Goal: Information Seeking & Learning: Find specific fact

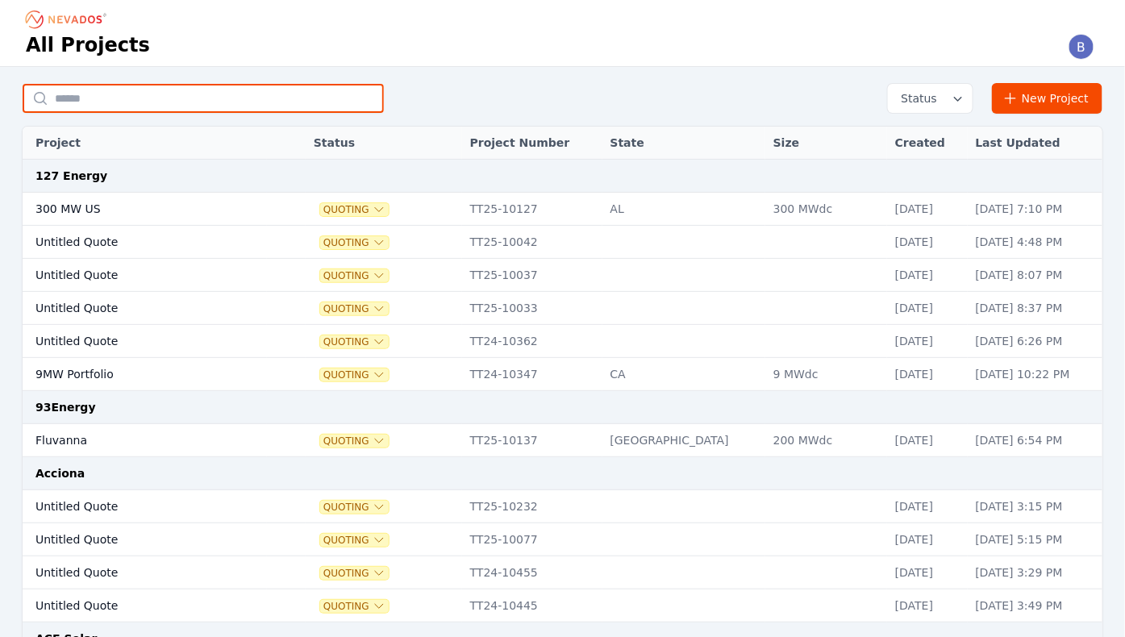
click at [214, 102] on input "text" at bounding box center [203, 98] width 361 height 29
type input "**********"
click at [169, 101] on input "text" at bounding box center [203, 98] width 361 height 29
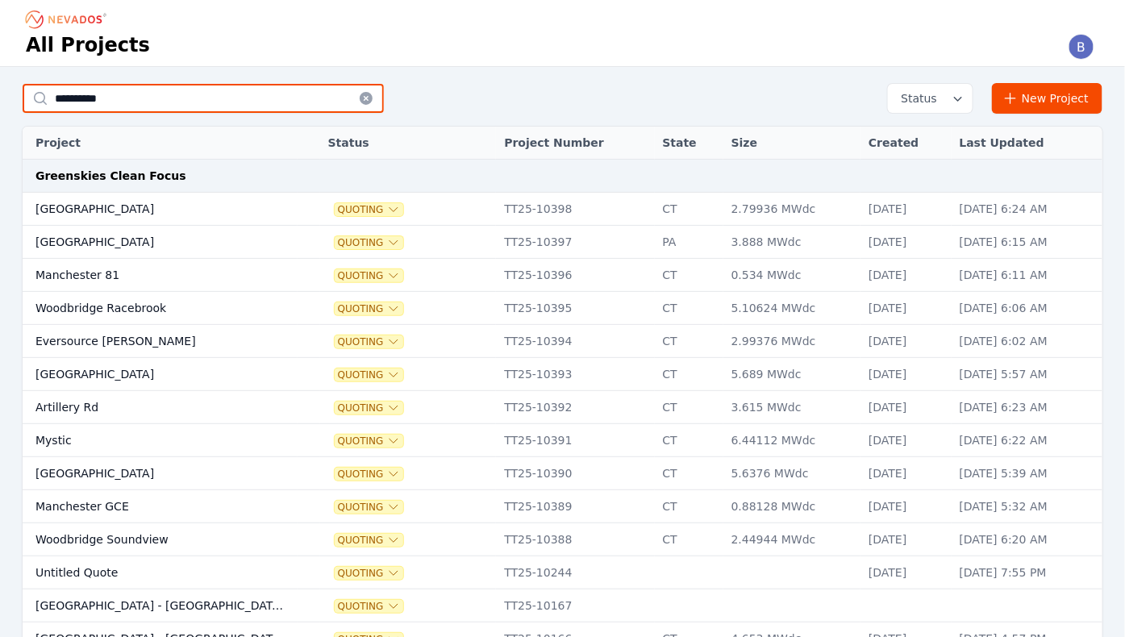
type input "**********"
